Goal: Find specific page/section: Find specific page/section

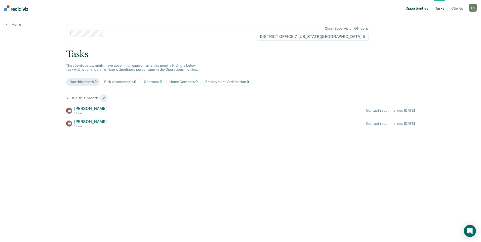
click at [423, 10] on link "Opportunities" at bounding box center [416, 8] width 24 height 16
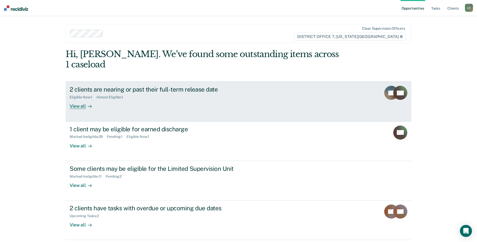
click at [79, 99] on div "View all" at bounding box center [84, 104] width 28 height 10
